Goal: Information Seeking & Learning: Learn about a topic

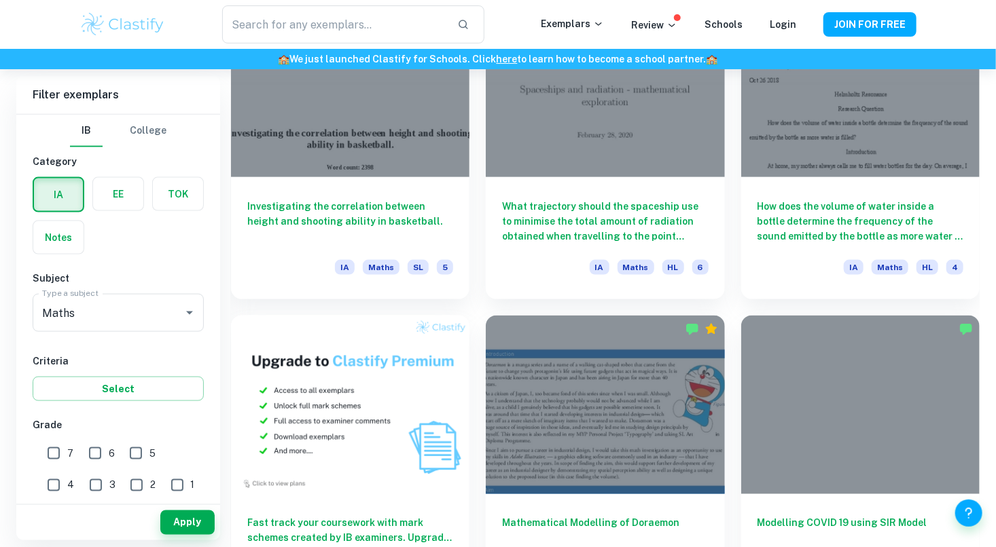
scroll to position [778, 0]
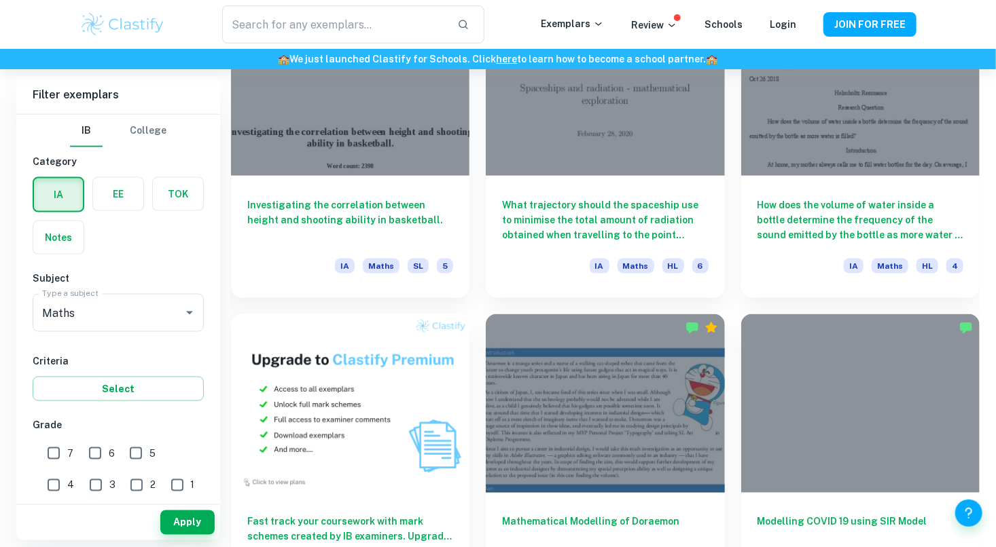
click at [475, 211] on div "What trajectory should the spaceship use to minimise the total amount of radiat…" at bounding box center [596, 138] width 255 height 317
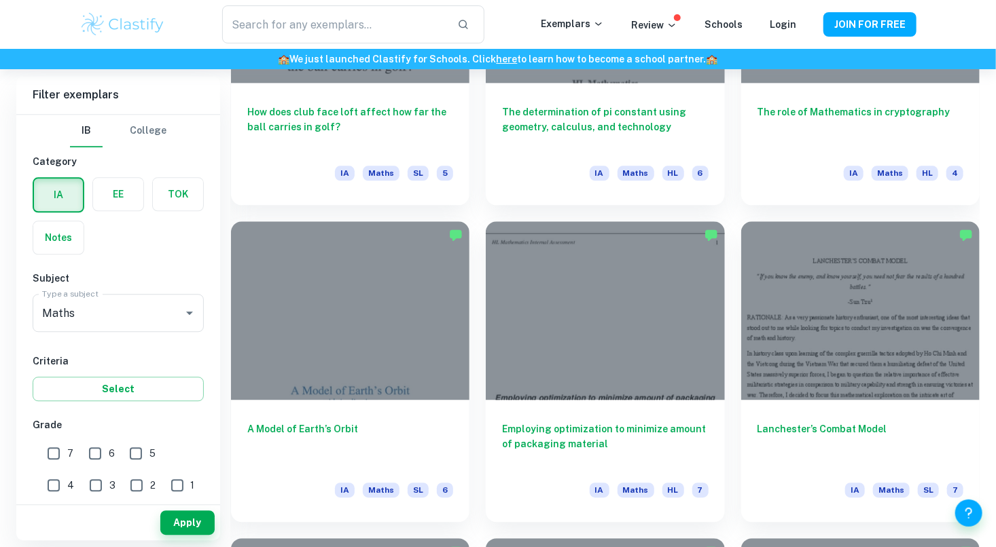
scroll to position [1508, 0]
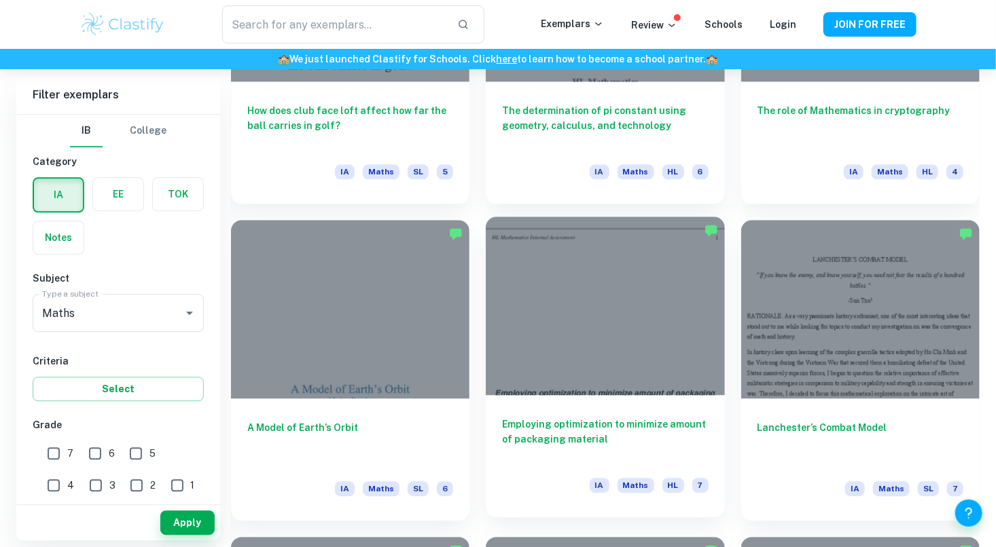
click at [582, 378] on div at bounding box center [605, 306] width 238 height 179
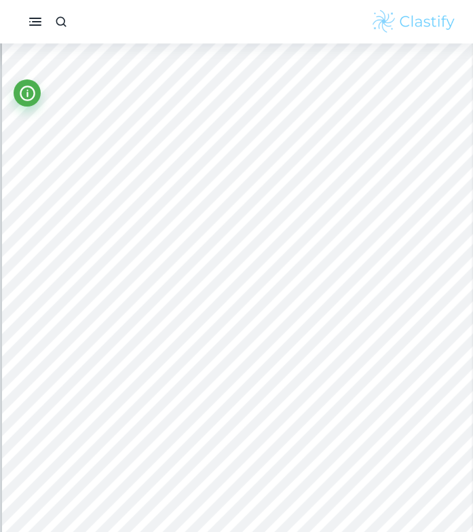
scroll to position [1653, 0]
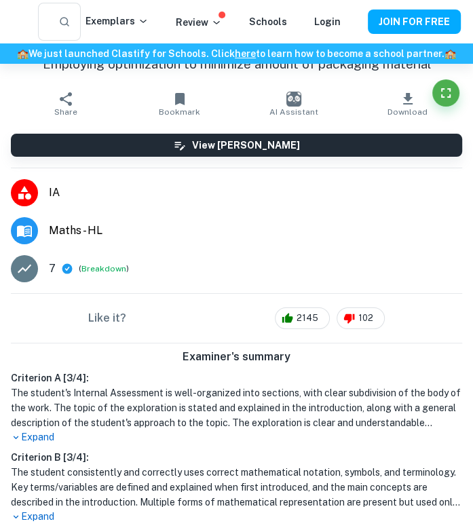
type input "2"
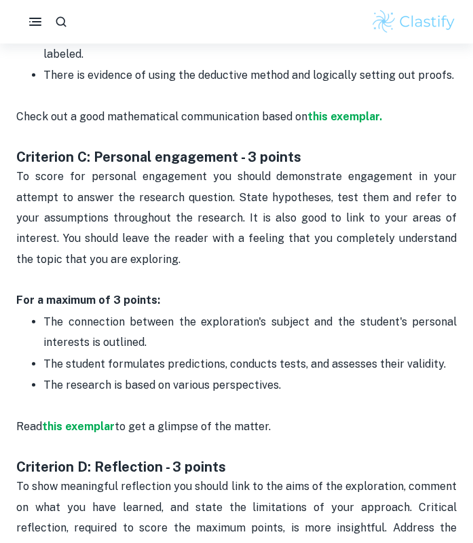
scroll to position [1429, 0]
click at [225, 270] on p at bounding box center [236, 280] width 441 height 20
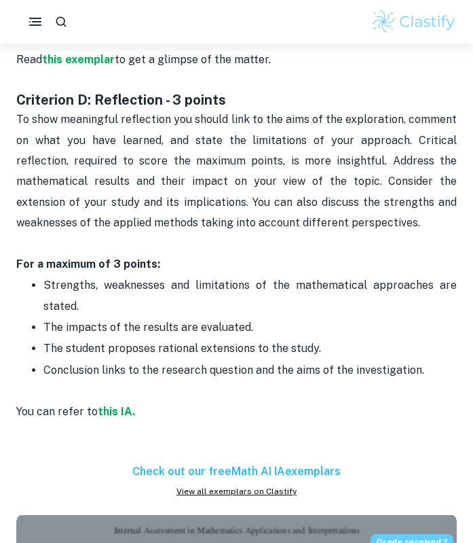
scroll to position [1790, 0]
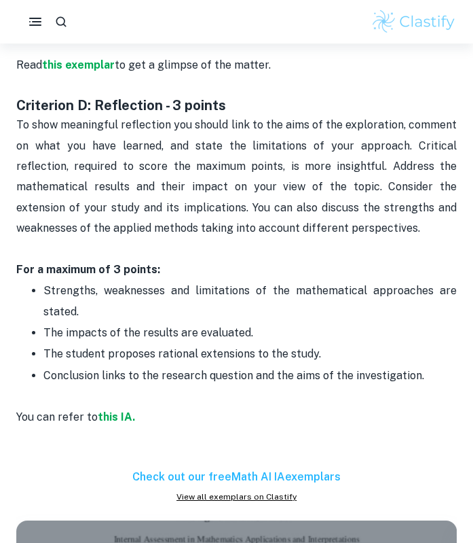
drag, startPoint x: 422, startPoint y: 350, endPoint x: 221, endPoint y: 333, distance: 201.7
click at [221, 333] on ul "Strengths, weaknesses and limitations of the mathematical approaches are stated…" at bounding box center [236, 333] width 441 height 106
click at [221, 347] on span "The student proposes rational extensions to the study." at bounding box center [182, 353] width 278 height 13
click at [223, 347] on span "The student proposes rational extensions to the study." at bounding box center [182, 353] width 278 height 13
click at [230, 347] on span "The student proposes rational extensions to the study." at bounding box center [182, 353] width 278 height 13
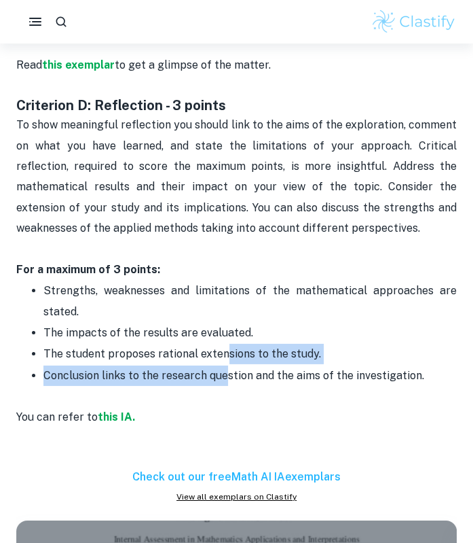
drag, startPoint x: 223, startPoint y: 331, endPoint x: 223, endPoint y: 347, distance: 15.6
click at [223, 347] on ul "Strengths, weaknesses and limitations of the mathematical approaches are stated…" at bounding box center [236, 333] width 441 height 106
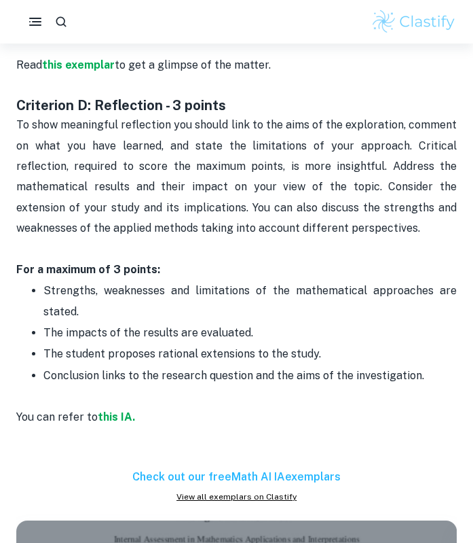
drag, startPoint x: 223, startPoint y: 347, endPoint x: 264, endPoint y: 355, distance: 42.2
click at [264, 369] on span "Conclusion links to the research question and the aims of the investigation." at bounding box center [233, 375] width 381 height 13
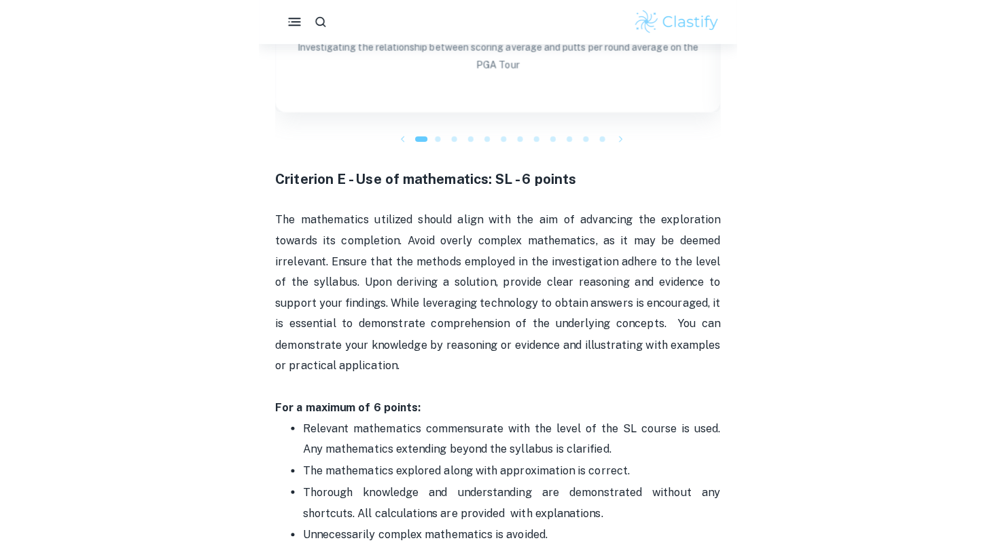
scroll to position [2336, 0]
